Goal: Transaction & Acquisition: Purchase product/service

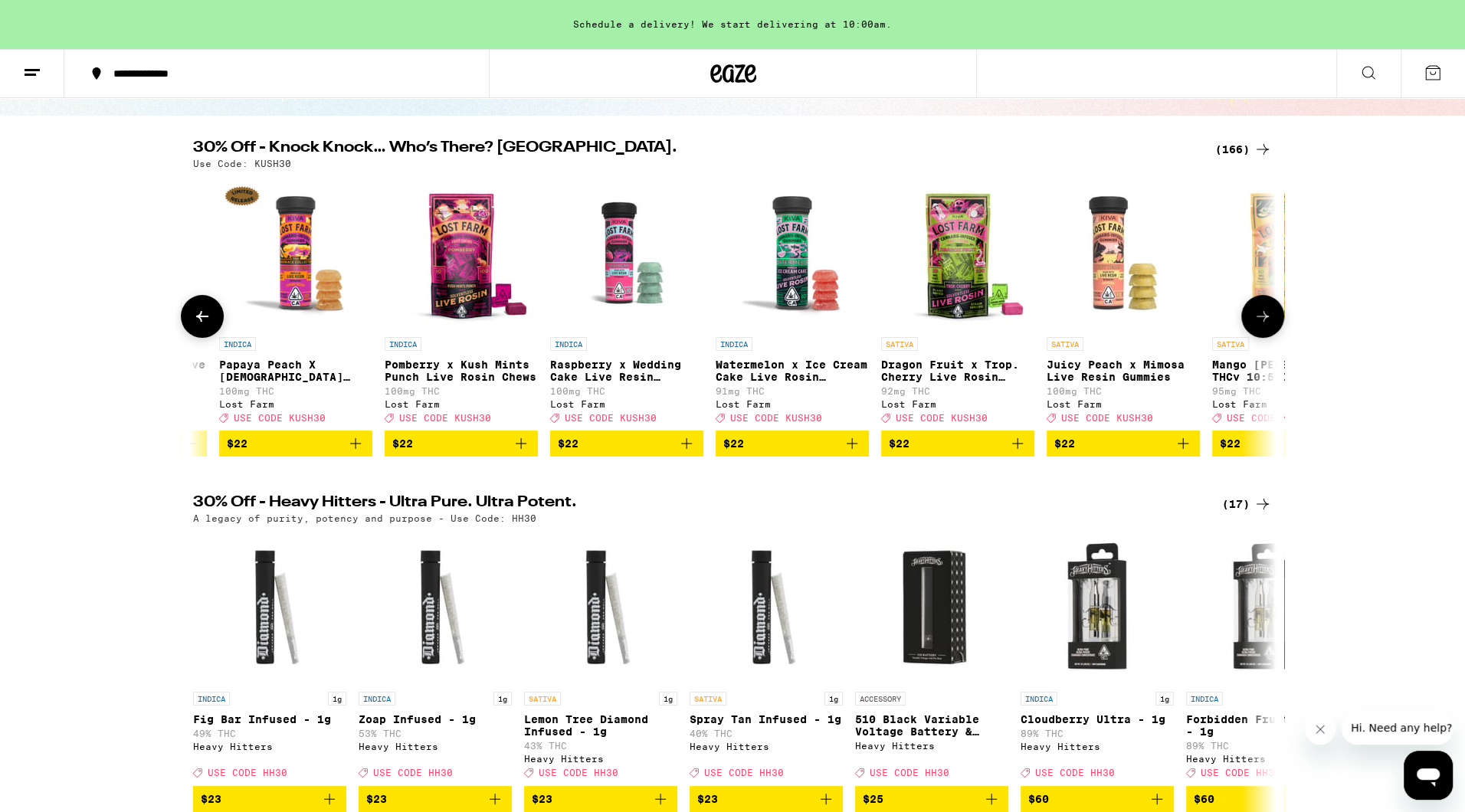
scroll to position [0, 15556]
